Goal: Find specific page/section: Find specific page/section

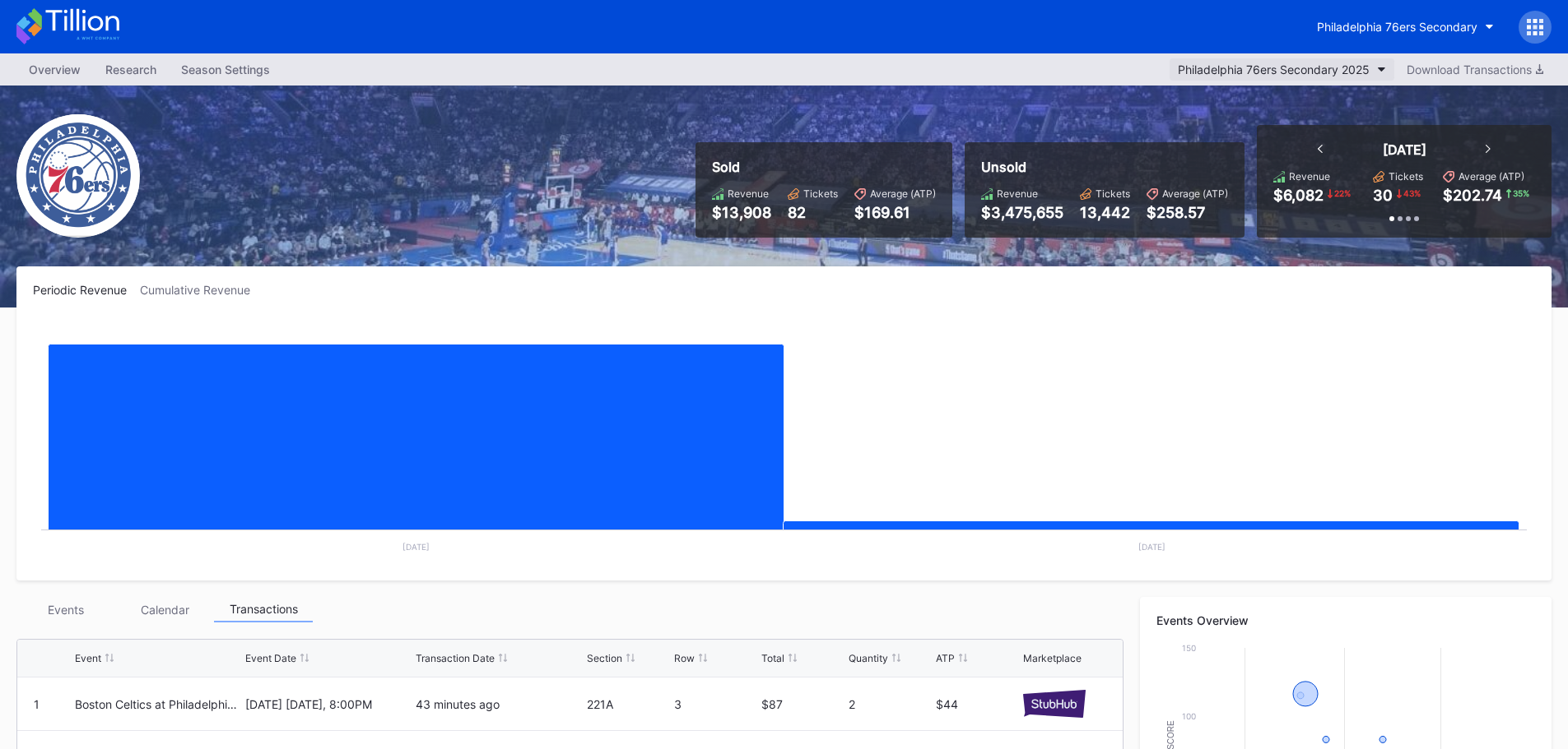
click at [1318, 72] on div "Philadelphia 76ers Secondary 2025" at bounding box center [1273, 69] width 192 height 14
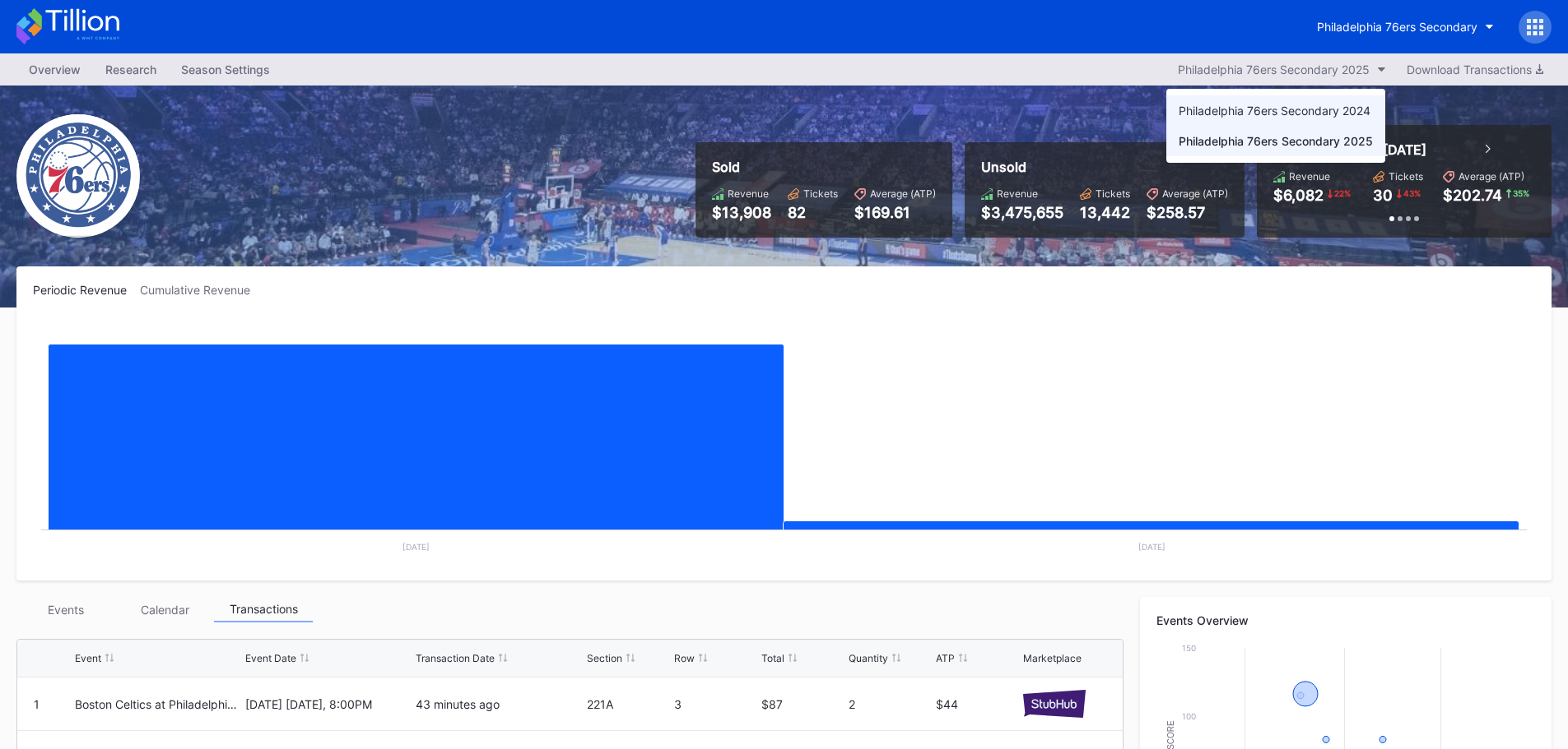
click at [1303, 103] on div "Philadelphia 76ers Secondary 2024" at bounding box center [1276, 111] width 219 height 31
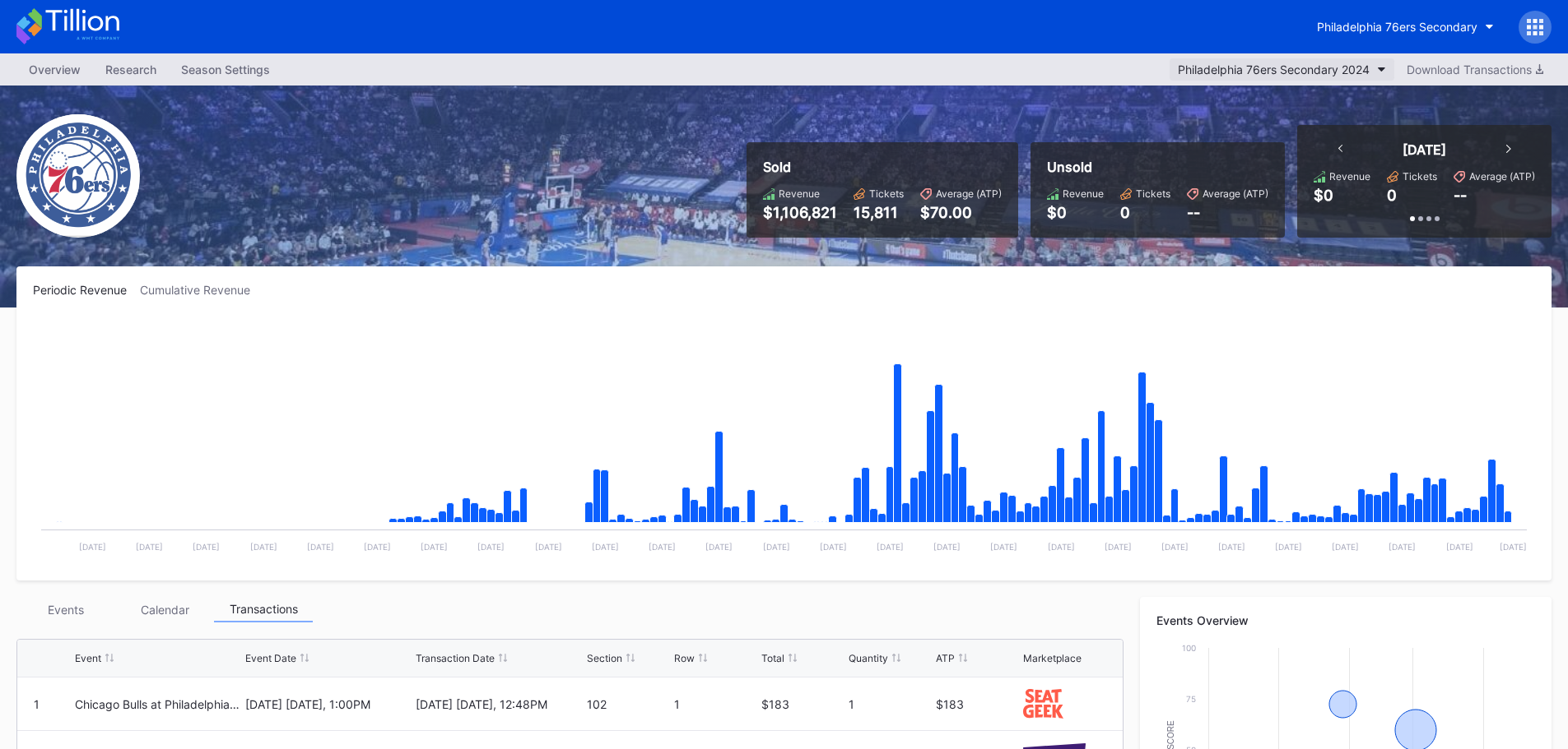
click at [1305, 72] on div "Philadelphia 76ers Secondary 2024" at bounding box center [1273, 69] width 192 height 14
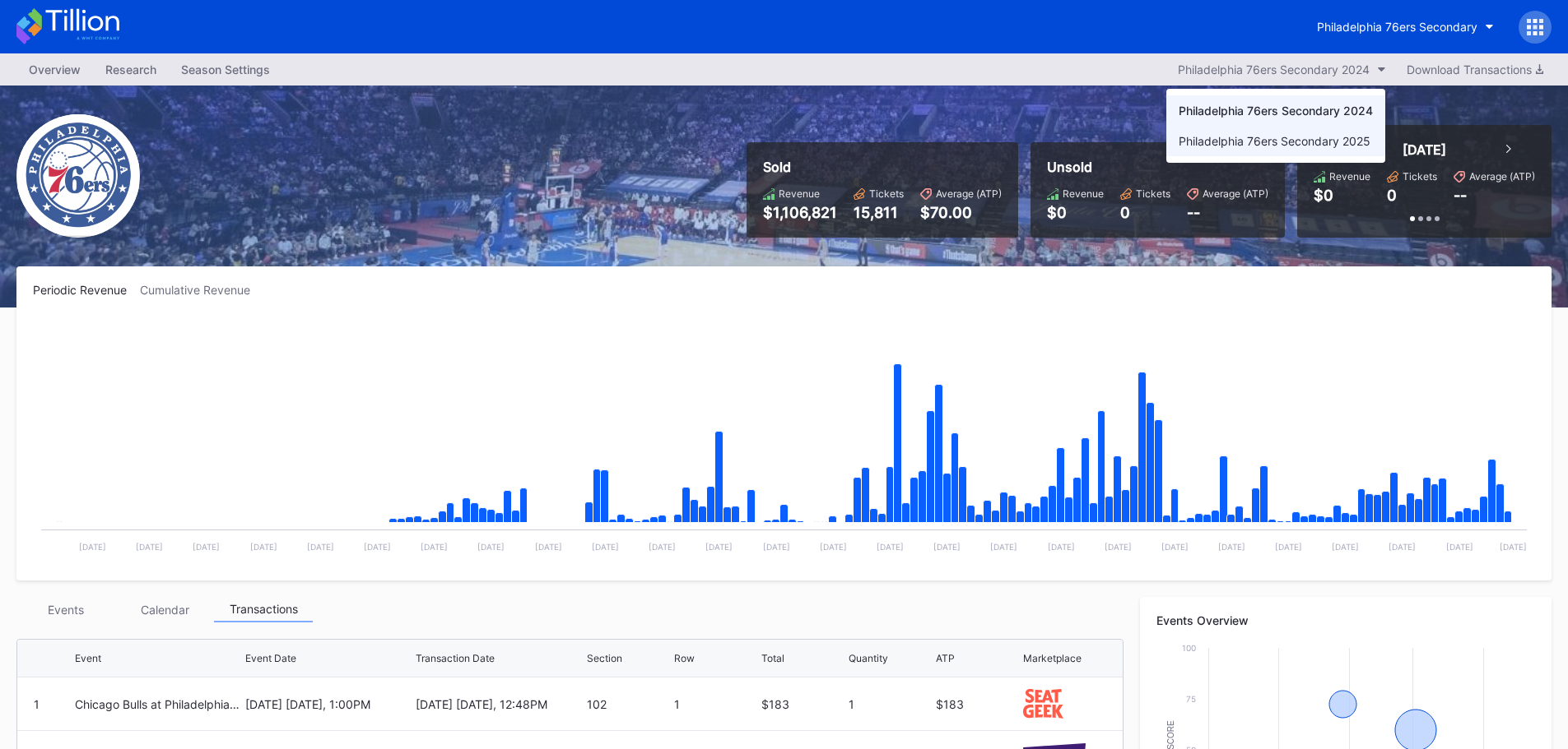
click at [1264, 142] on div "Philadelphia 76ers Secondary 2025" at bounding box center [1274, 141] width 192 height 14
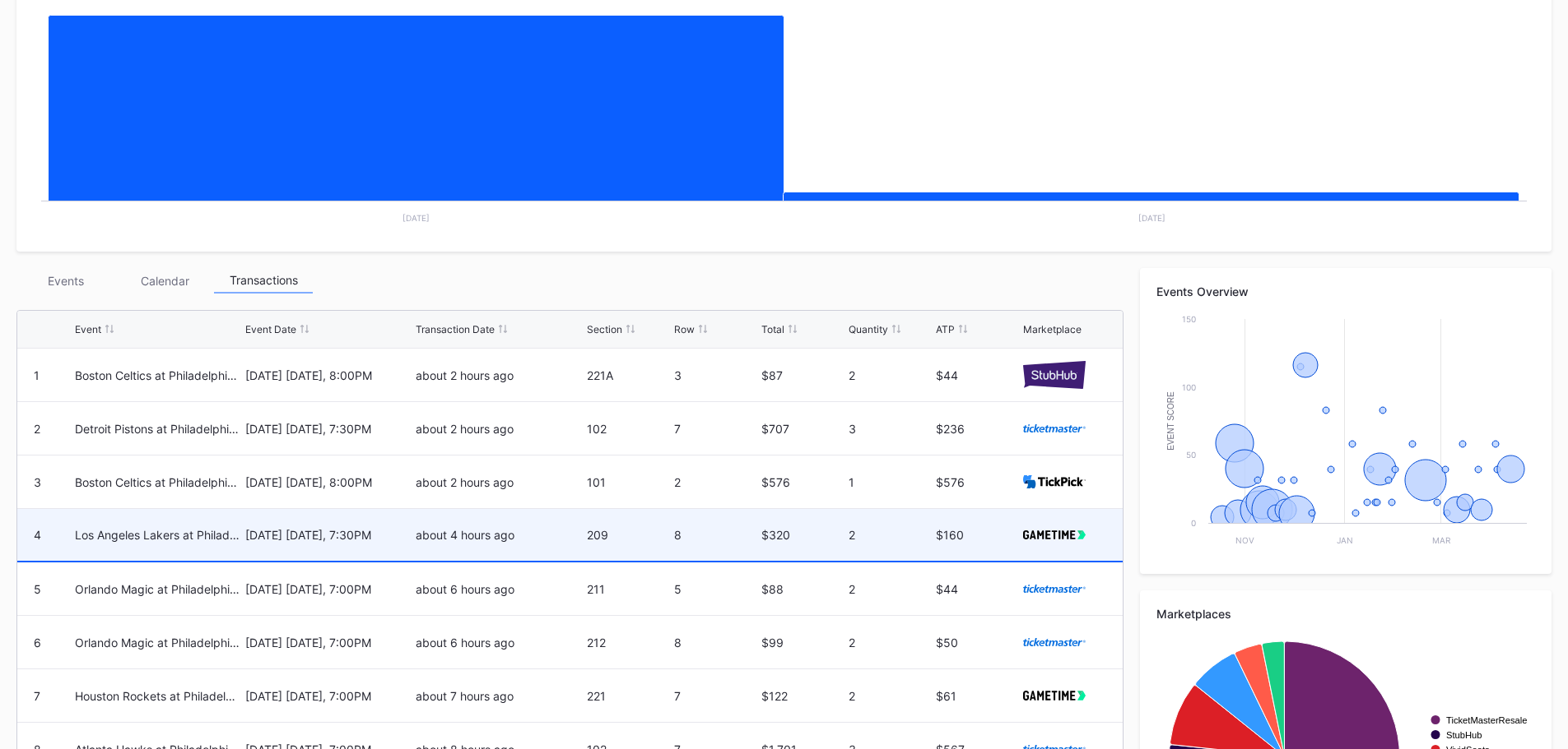
scroll to position [164, 0]
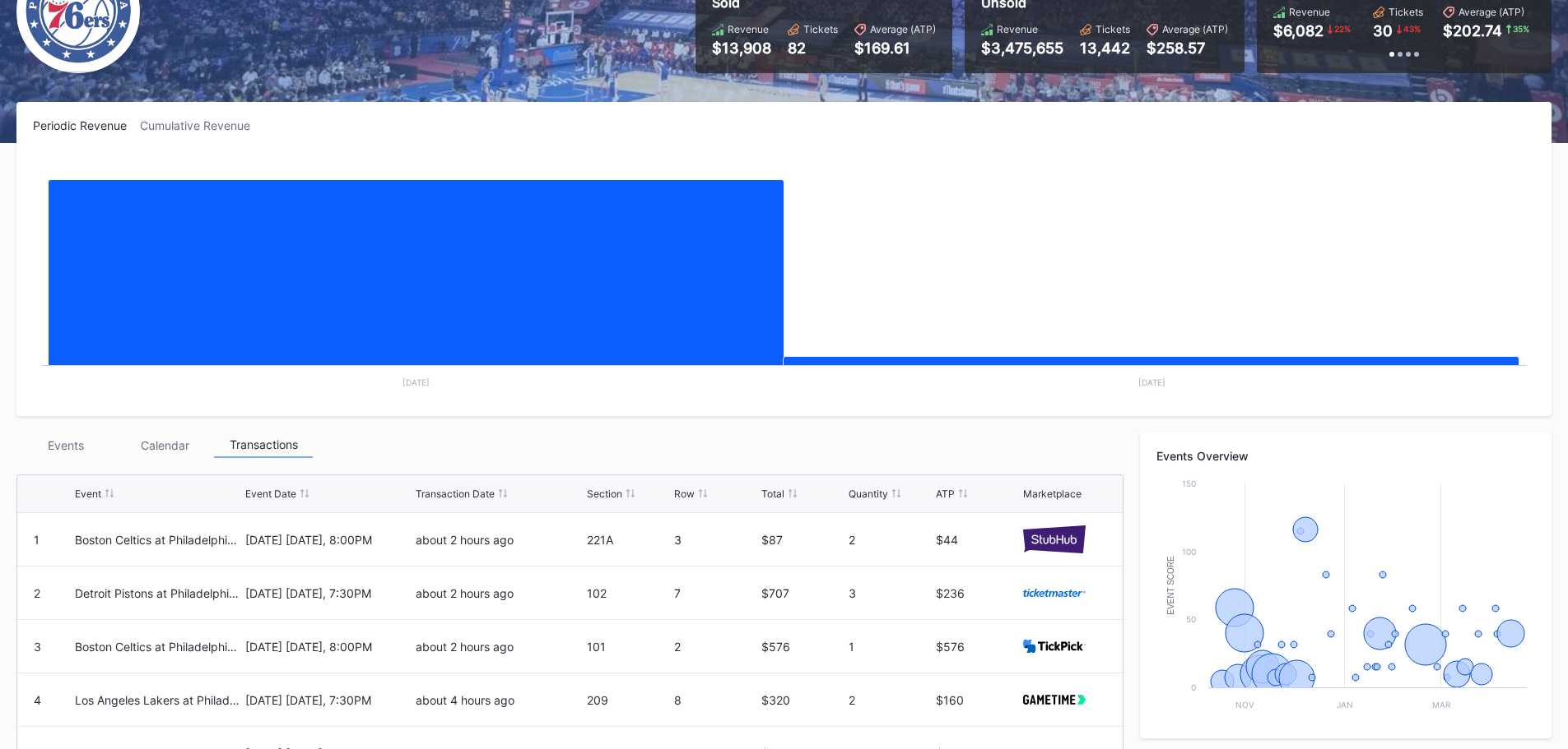
click at [175, 450] on div "Calendar" at bounding box center [165, 446] width 99 height 26
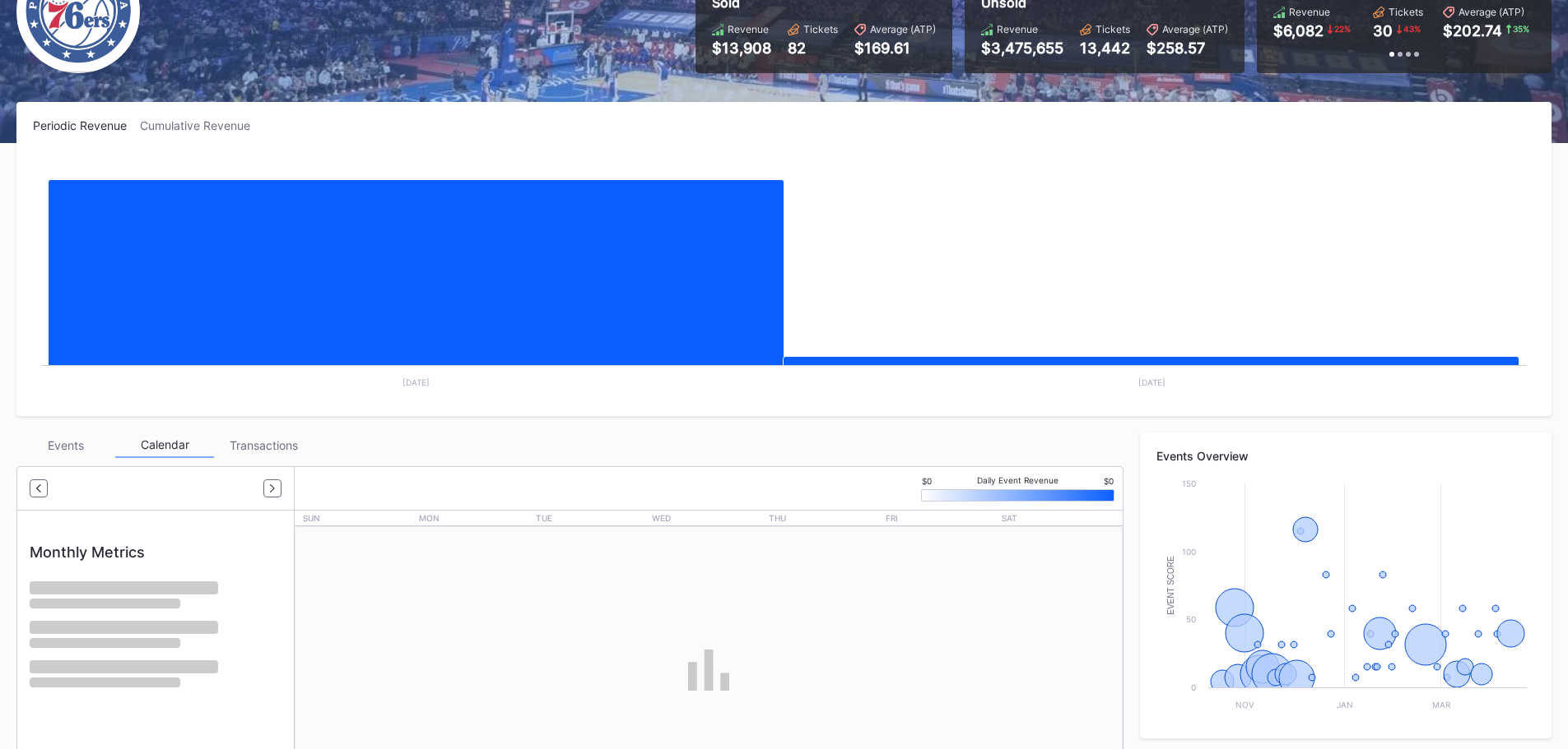
click at [84, 454] on div "Events" at bounding box center [66, 446] width 99 height 26
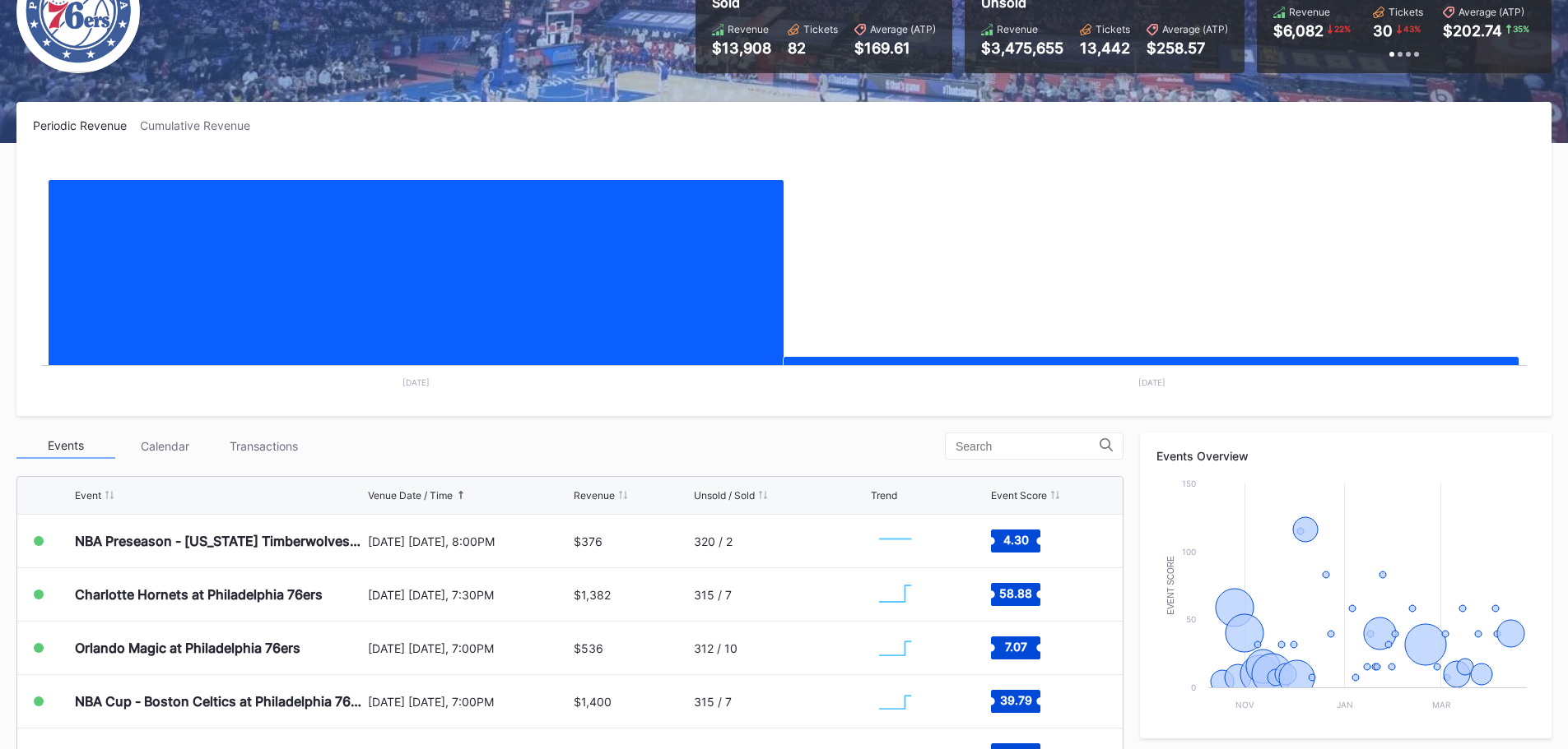
click at [269, 448] on div "Transactions" at bounding box center [263, 447] width 99 height 26
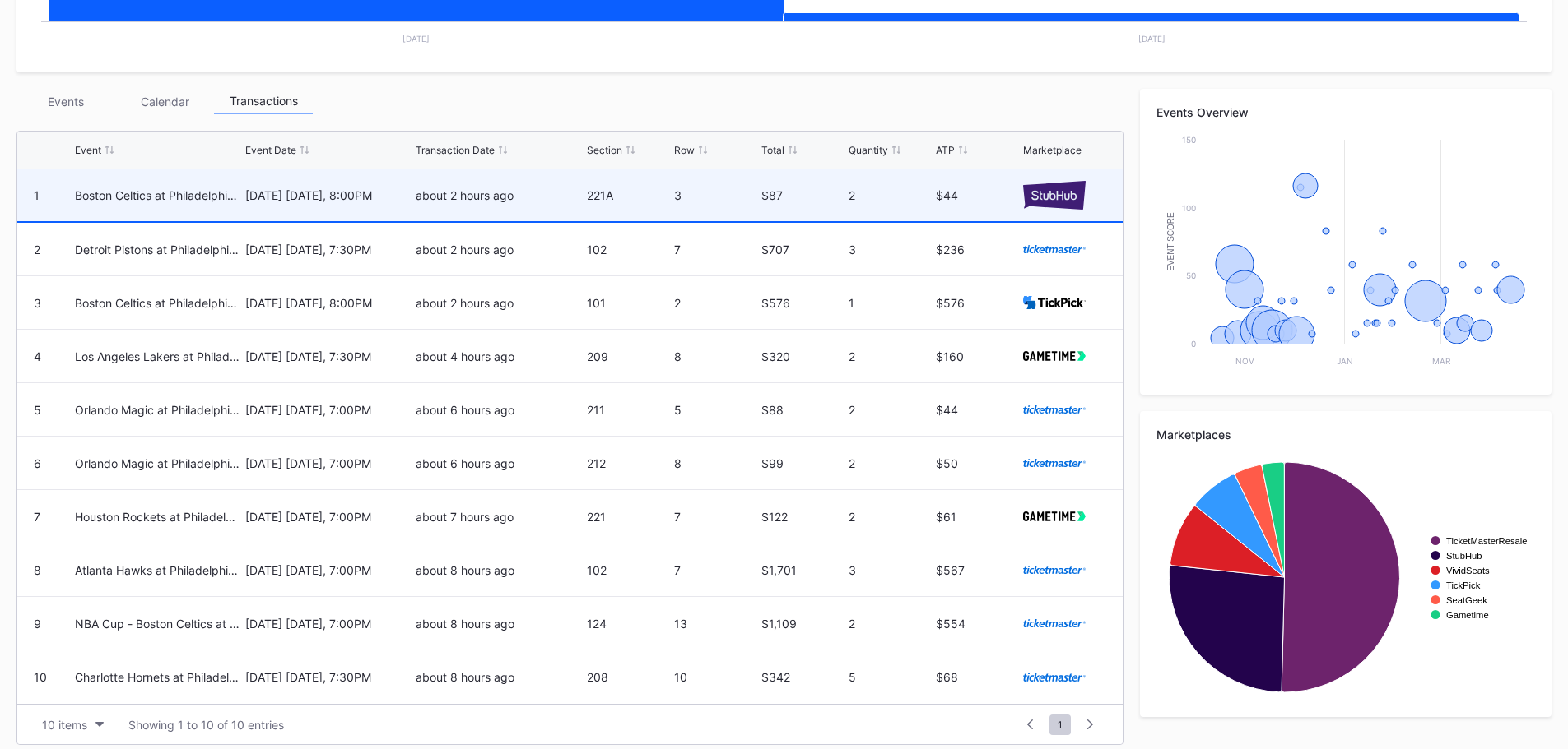
scroll to position [521, 0]
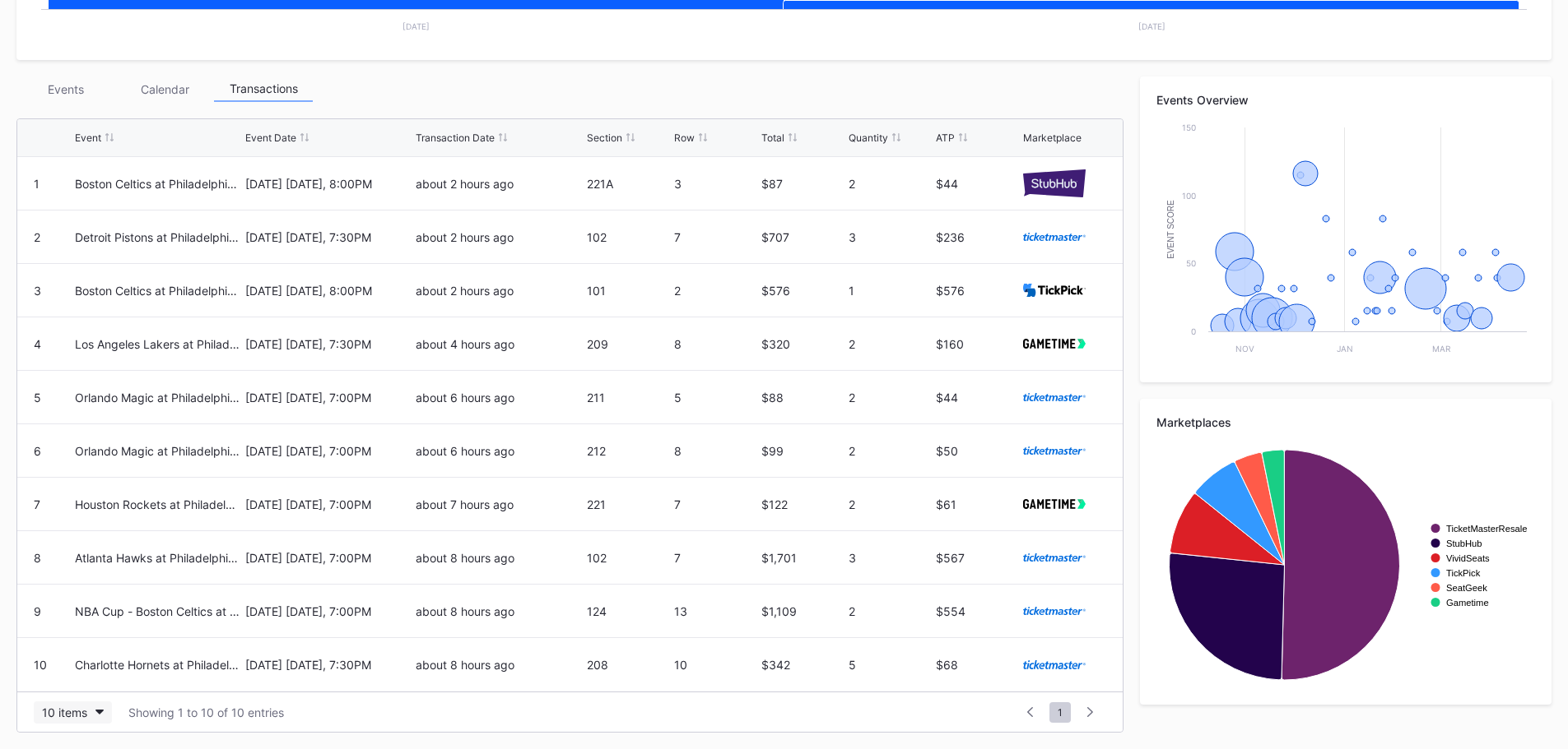
click at [67, 714] on div "10 items" at bounding box center [64, 712] width 45 height 14
click at [77, 606] on div "50 items" at bounding box center [69, 611] width 47 height 14
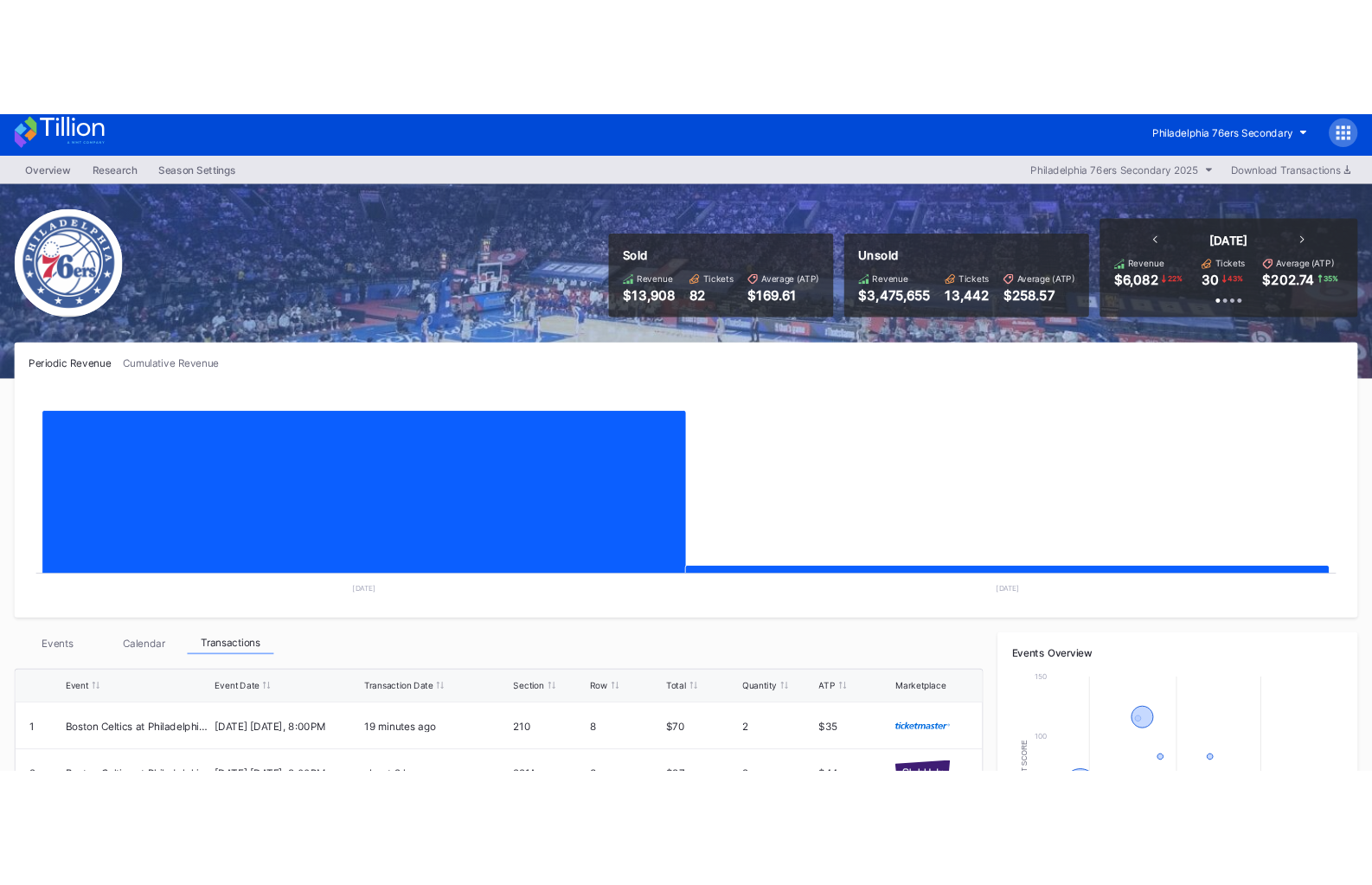
scroll to position [0, 0]
